Goal: Information Seeking & Learning: Find specific page/section

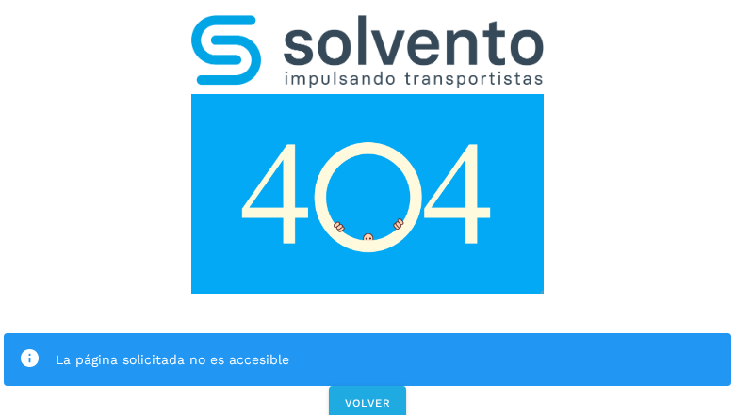
click at [367, 207] on div "La página solicitada no es accesible VOLVER" at bounding box center [367, 212] width 735 height 424
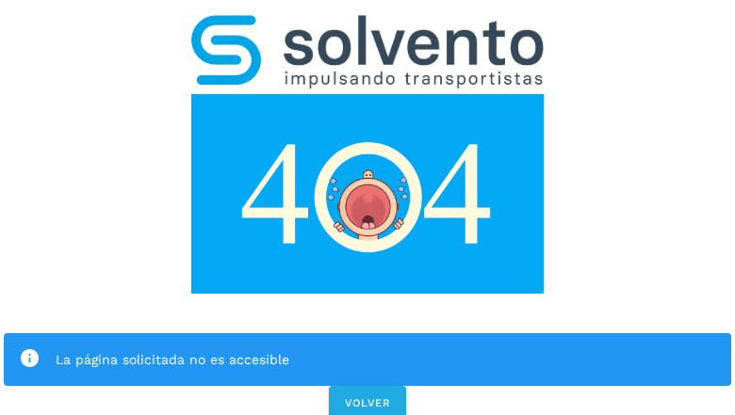
click at [367, 207] on div "La página solicitada no es accesible VOLVER" at bounding box center [367, 212] width 735 height 424
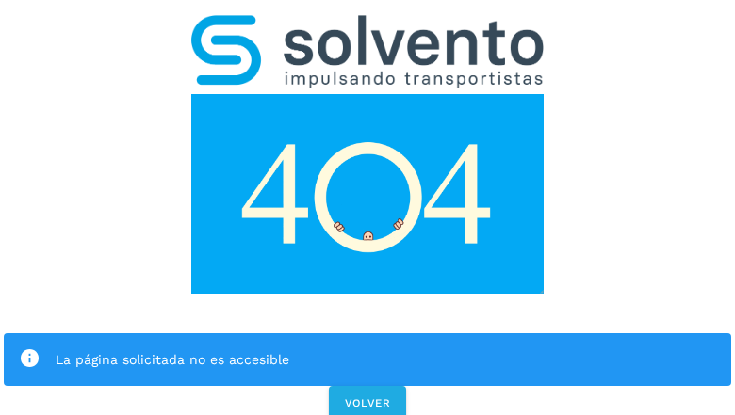
click at [367, 334] on div "La página solicitada no es accesible" at bounding box center [367, 360] width 727 height 53
click at [367, 94] on img at bounding box center [367, 194] width 352 height 200
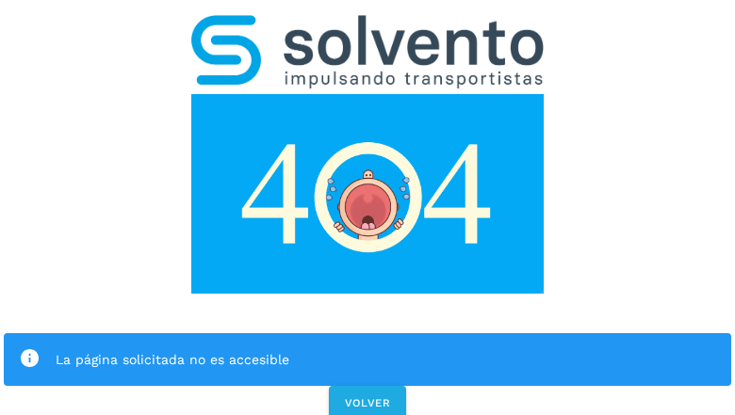
click at [367, 94] on img at bounding box center [367, 194] width 352 height 200
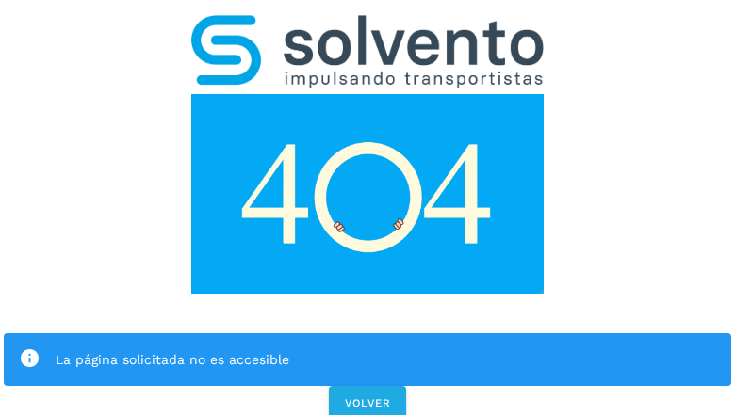
click at [367, 24] on img at bounding box center [367, 51] width 352 height 73
click at [367, 94] on img at bounding box center [367, 194] width 352 height 200
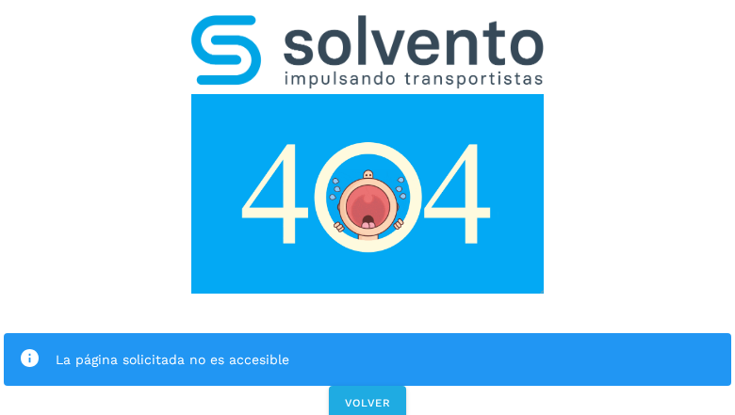
click at [367, 349] on div "La página solicitada no es accesible" at bounding box center [386, 360] width 660 height 23
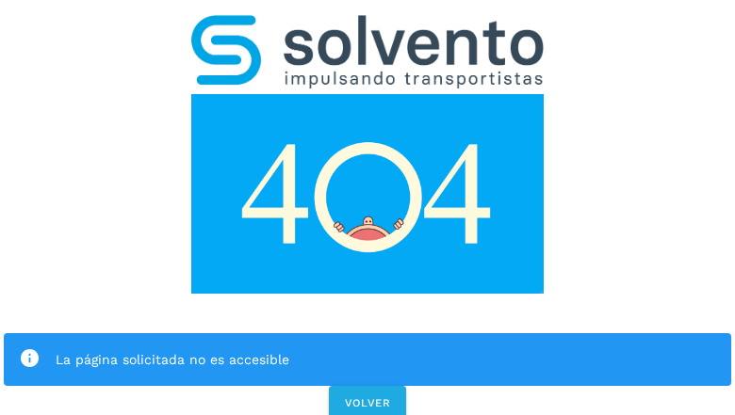
click at [367, 349] on div "La página solicitada no es accesible" at bounding box center [386, 360] width 660 height 23
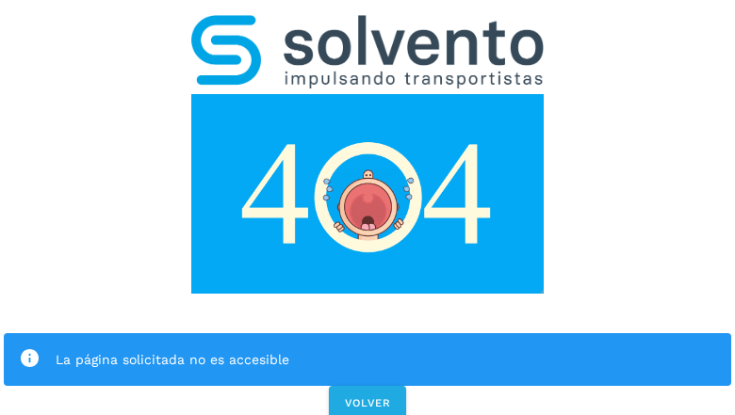
click at [29, 349] on icon at bounding box center [30, 360] width 22 height 22
click at [385, 349] on div "La página solicitada no es accesible" at bounding box center [386, 360] width 660 height 23
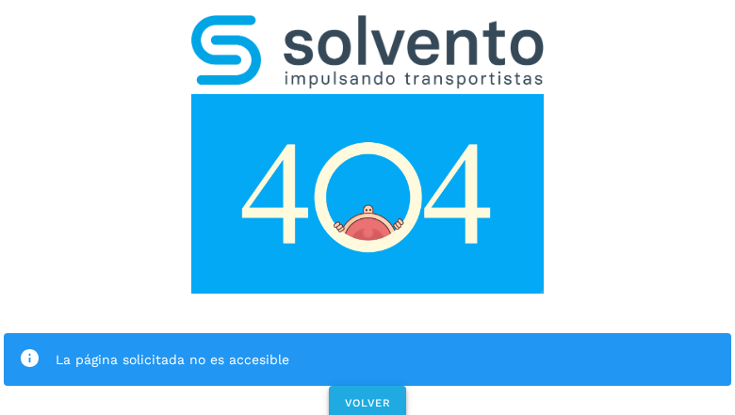
click at [367, 397] on span "VOLVER" at bounding box center [367, 403] width 47 height 13
click at [366, 397] on span "VOLVER" at bounding box center [367, 403] width 47 height 13
click at [367, 207] on div "La página solicitada no es accesible VOLVER" at bounding box center [367, 212] width 735 height 424
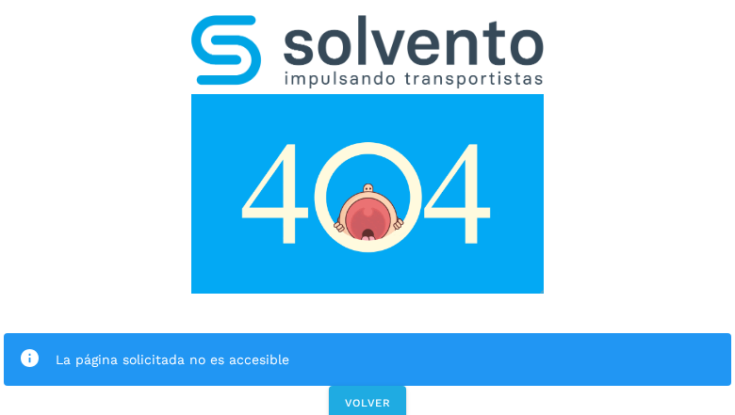
click at [367, 207] on div "La página solicitada no es accesible VOLVER" at bounding box center [367, 212] width 735 height 424
click at [367, 334] on div "La página solicitada no es accesible" at bounding box center [367, 360] width 727 height 53
click at [367, 94] on img at bounding box center [367, 194] width 352 height 200
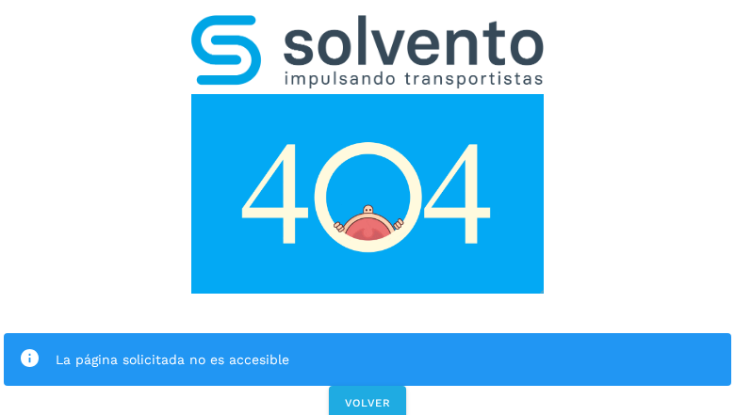
click at [367, 24] on img at bounding box center [367, 51] width 352 height 73
click at [367, 94] on img at bounding box center [367, 194] width 352 height 200
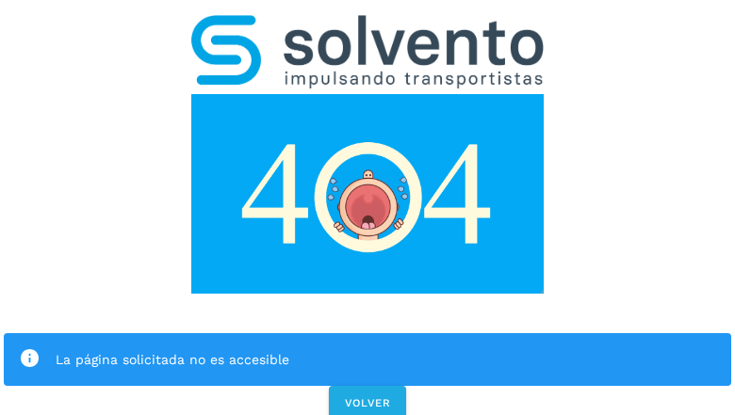
click at [367, 349] on div "La página solicitada no es accesible" at bounding box center [386, 360] width 660 height 23
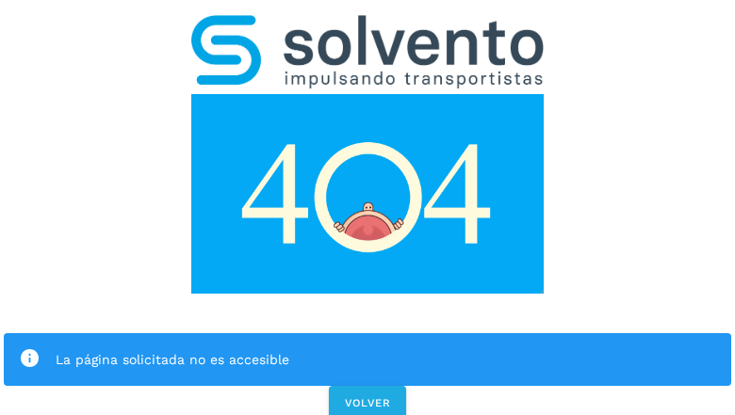
click at [29, 349] on icon at bounding box center [30, 360] width 22 height 22
click at [385, 349] on div "La página solicitada no es accesible" at bounding box center [386, 360] width 660 height 23
click at [367, 397] on span "VOLVER" at bounding box center [367, 403] width 47 height 13
click at [366, 397] on span "VOLVER" at bounding box center [367, 403] width 47 height 13
click at [367, 207] on div "La página solicitada no es accesible VOLVER" at bounding box center [367, 212] width 735 height 424
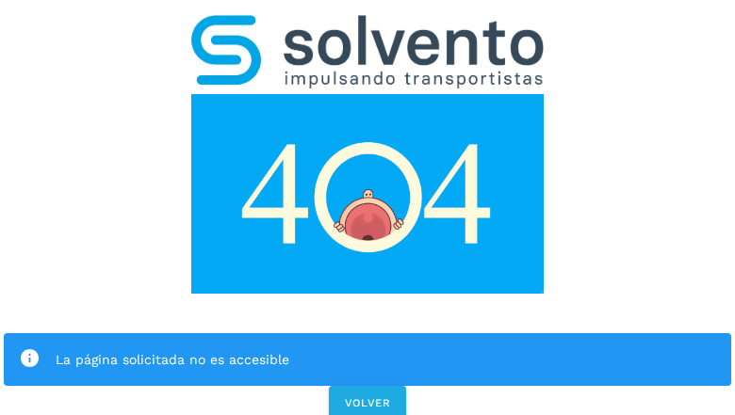
click at [367, 207] on div "La página solicitada no es accesible VOLVER" at bounding box center [367, 212] width 735 height 424
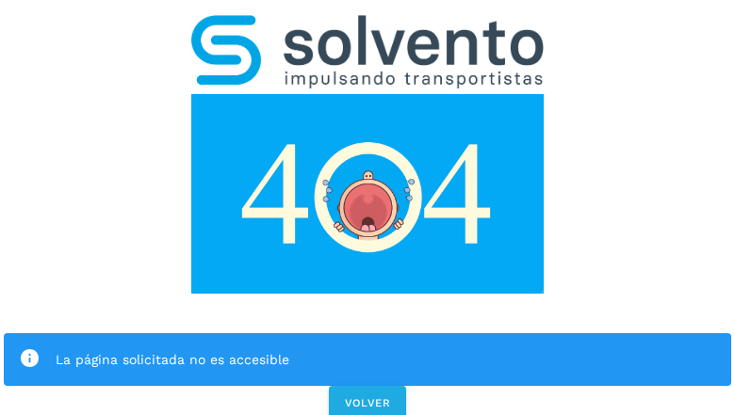
click at [367, 334] on div "La página solicitada no es accesible" at bounding box center [367, 360] width 727 height 53
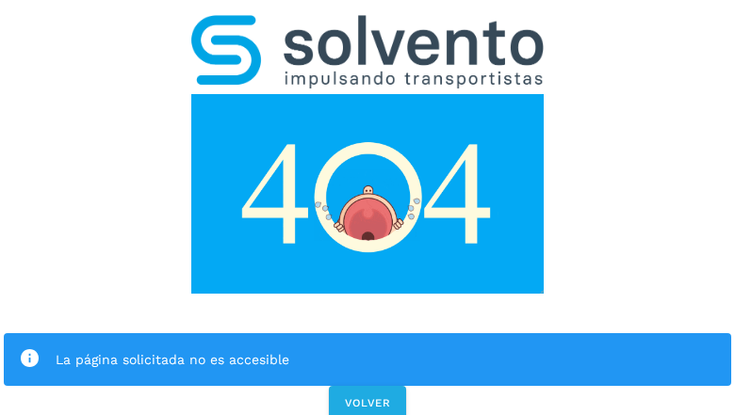
click at [367, 94] on img at bounding box center [367, 194] width 352 height 200
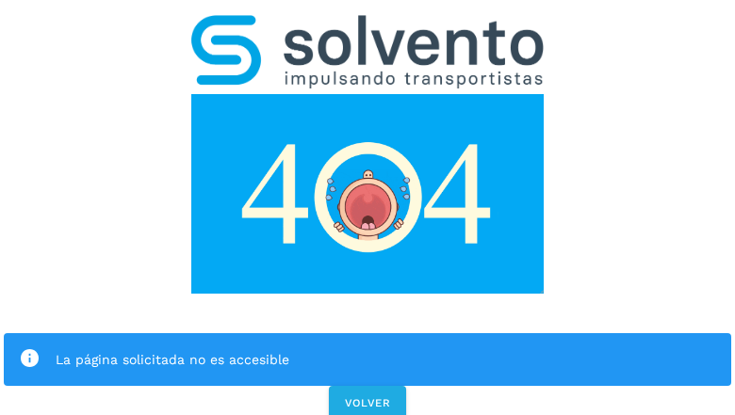
click at [367, 94] on img at bounding box center [367, 194] width 352 height 200
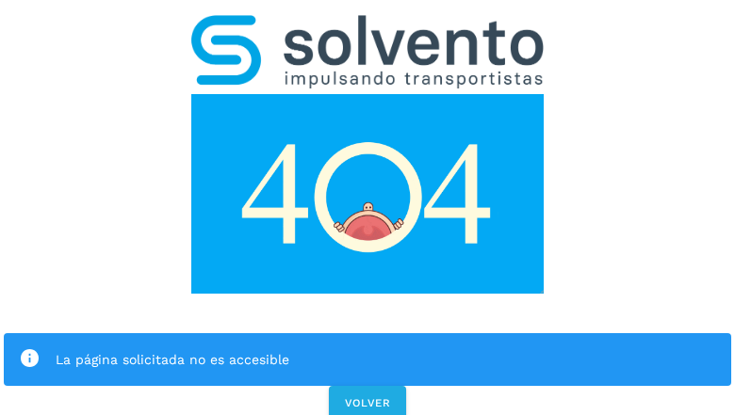
click at [367, 24] on img at bounding box center [367, 51] width 352 height 73
click at [367, 94] on img at bounding box center [367, 194] width 352 height 200
click at [367, 349] on div "La página solicitada no es accesible" at bounding box center [386, 360] width 660 height 23
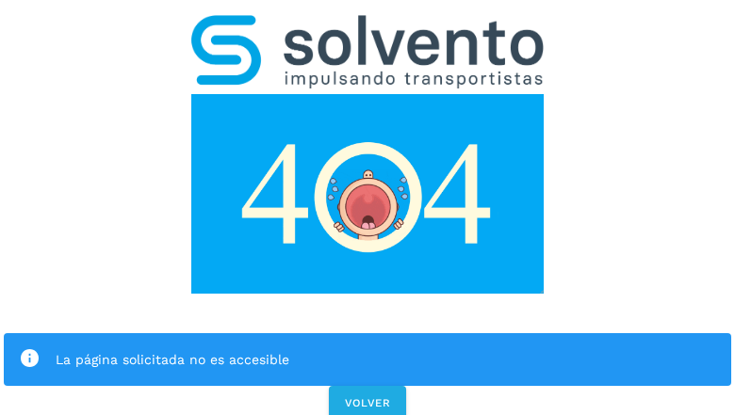
click at [29, 349] on icon at bounding box center [30, 360] width 22 height 22
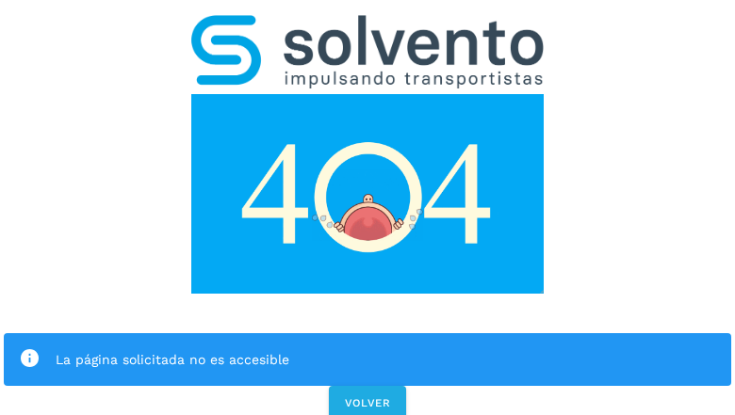
click at [385, 349] on div "La página solicitada no es accesible" at bounding box center [386, 360] width 660 height 23
click at [367, 397] on span "VOLVER" at bounding box center [367, 403] width 47 height 13
